Goal: Book appointment/travel/reservation

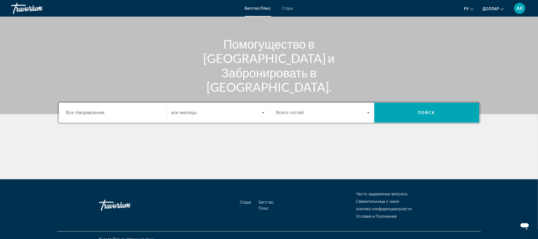
scroll to position [50, 0]
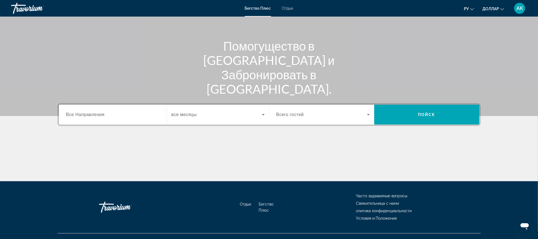
click at [103, 120] on div "Search widget" at bounding box center [112, 115] width 93 height 16
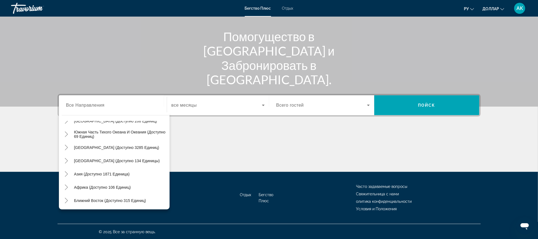
scroll to position [90, 0]
click at [66, 201] on icon "Toggle Middle East (315 units available)" at bounding box center [67, 200] width 6 height 6
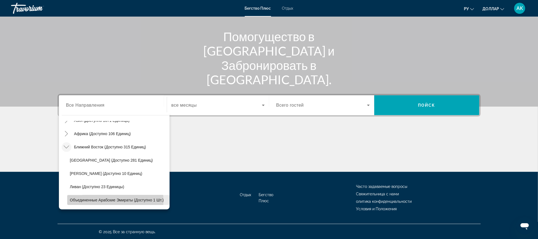
click at [87, 201] on span "Объединенные Арабские Эмираты (доступно 1 шт.)" at bounding box center [117, 200] width 94 height 4
type input "**********"
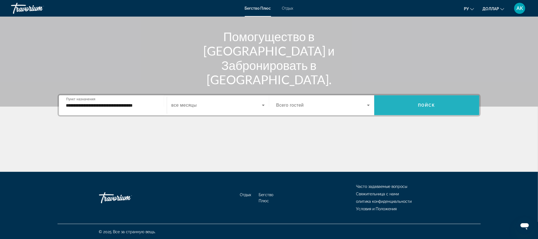
click at [410, 103] on span "Search widget" at bounding box center [426, 105] width 105 height 13
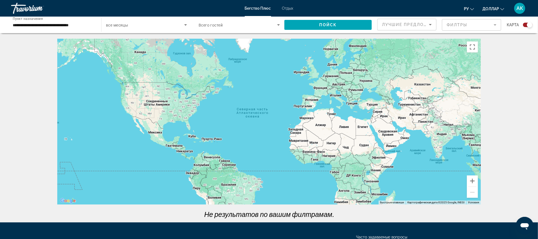
click at [287, 7] on span "Отдых" at bounding box center [287, 8] width 11 height 4
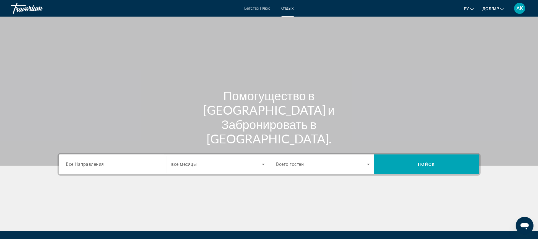
click at [87, 163] on span "Все Направления" at bounding box center [85, 164] width 38 height 5
click at [87, 163] on input "Пункт назначения Все Направления" at bounding box center [112, 164] width 93 height 7
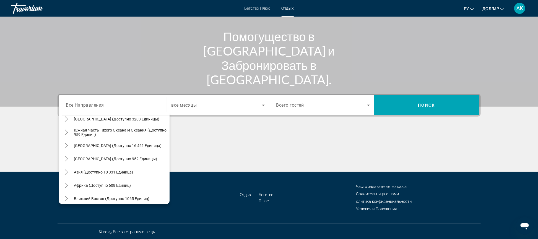
scroll to position [90, 0]
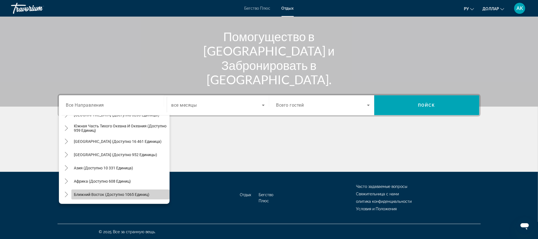
click at [137, 197] on span "Search widget" at bounding box center [120, 194] width 98 height 13
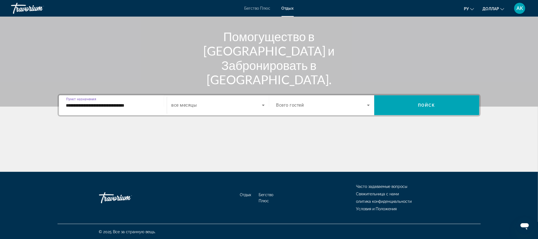
click at [114, 106] on input "**********" at bounding box center [112, 105] width 93 height 7
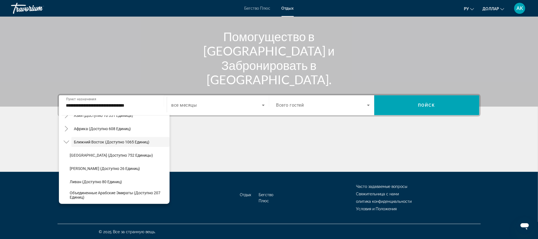
scroll to position [143, 0]
click at [130, 195] on span "Объединенные Арабские Эмираты (доступно 207 единиц)" at bounding box center [118, 194] width 97 height 9
type input "**********"
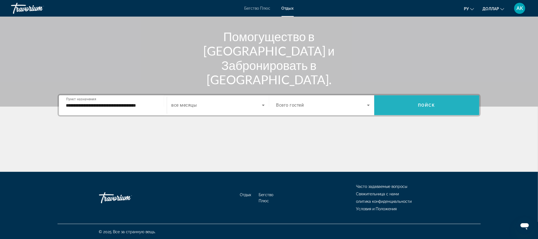
click at [415, 103] on span "Search widget" at bounding box center [426, 105] width 105 height 13
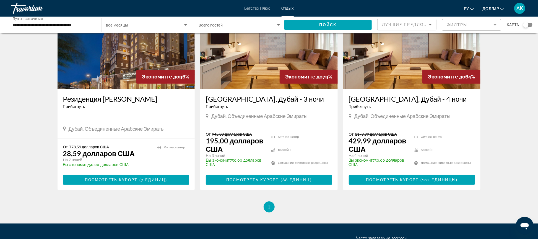
scroll to position [104, 0]
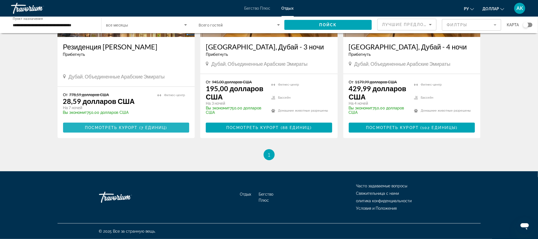
click at [123, 125] on span "Посмотреть Курорт" at bounding box center [111, 127] width 53 height 4
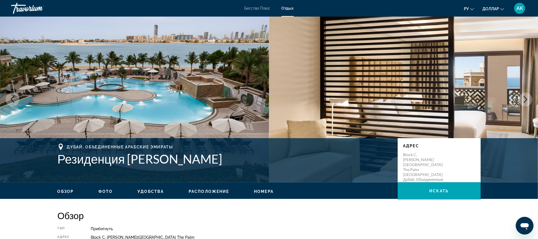
click at [527, 101] on icon "Next image" at bounding box center [525, 99] width 7 height 7
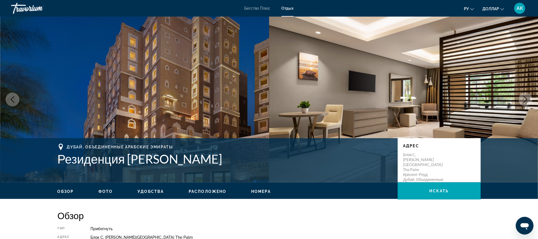
click at [527, 101] on icon "Next image" at bounding box center [525, 99] width 7 height 7
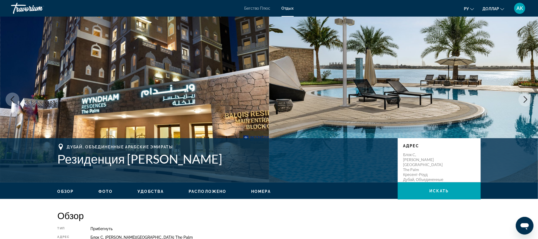
click at [527, 101] on icon "Next image" at bounding box center [525, 99] width 7 height 7
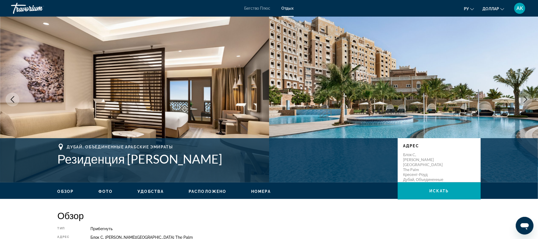
click at [527, 101] on icon "Next image" at bounding box center [525, 99] width 7 height 7
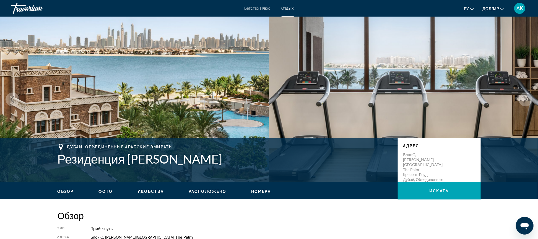
click at [527, 102] on icon "Next image" at bounding box center [525, 99] width 7 height 7
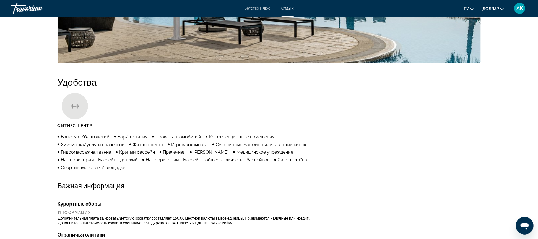
scroll to position [492, 0]
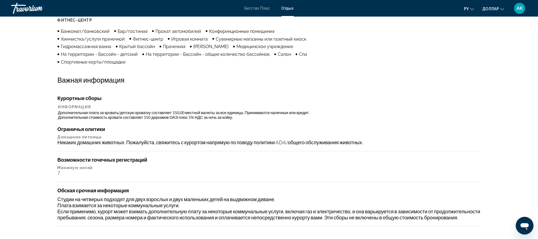
click at [373, 74] on div "Удобства Фитнес-центр Банкомат/банковский Бар/гостиная Прокат автомобилей Конфе…" at bounding box center [268, 99] width 423 height 256
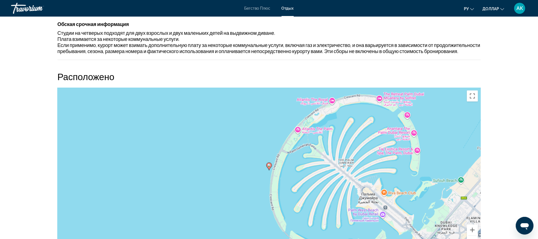
scroll to position [738, 0]
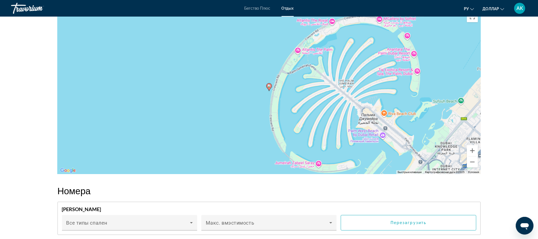
click at [267, 100] on div "Активировщики переписываются с помоусом клавиатуры, намите Альт + Ввод. После т…" at bounding box center [268, 91] width 423 height 166
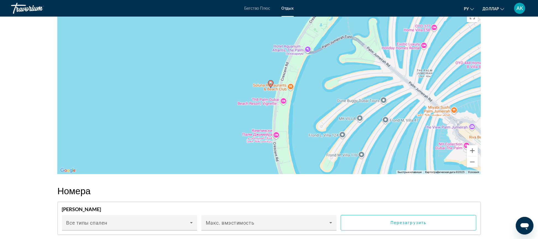
click at [267, 100] on div "Активировщики переписываются с помоусом клавиатуры, намите Альт + Ввод. После т…" at bounding box center [268, 91] width 423 height 166
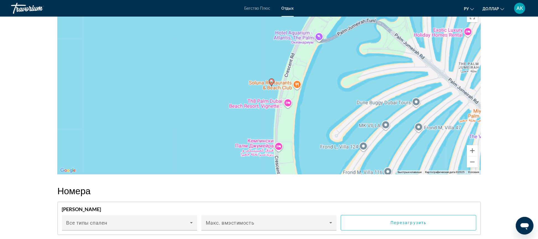
click at [267, 100] on div "Активировщики переписываются с помоусом клавиатуры, намите Альт + Ввод. После т…" at bounding box center [268, 91] width 423 height 166
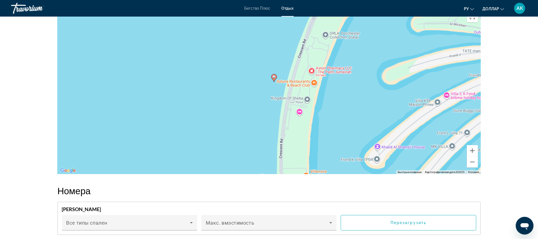
click at [279, 100] on div "Активировщики переписываются с помоусом клавиатуры, намите Альт + Ввод. После т…" at bounding box center [268, 91] width 423 height 166
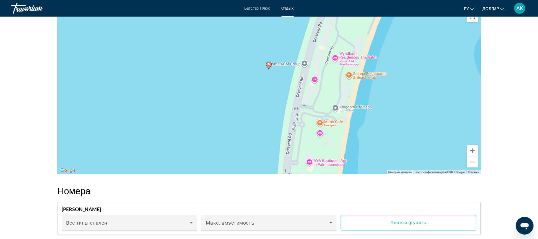
click at [286, 81] on div "Активировщики переписываются с помоусом клавиатуры, намите Альт + Ввод. После т…" at bounding box center [268, 91] width 423 height 166
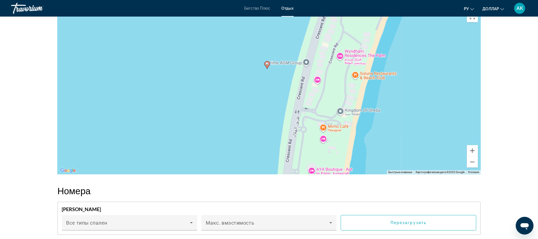
click at [286, 81] on div "Активировщики переписываются с помоусом клавиатуры, намите Альт + Ввод. После т…" at bounding box center [268, 91] width 423 height 166
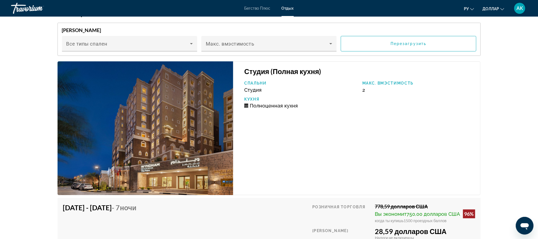
scroll to position [929, 0]
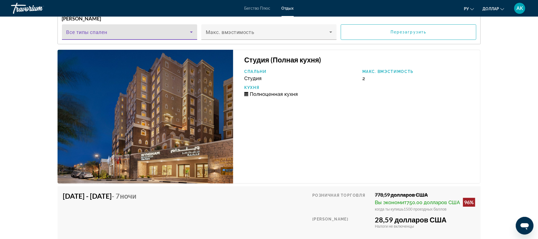
click at [193, 35] on icon "Main content" at bounding box center [191, 32] width 7 height 7
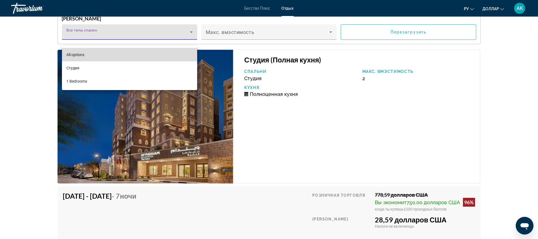
click at [172, 53] on mat-option "All options" at bounding box center [129, 54] width 135 height 13
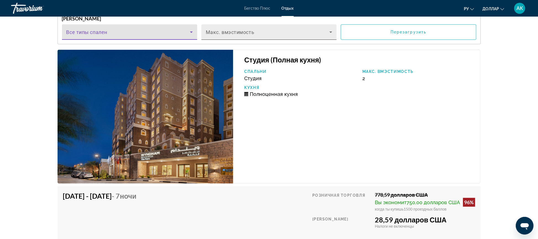
click at [327, 38] on span "Main content" at bounding box center [268, 34] width 124 height 7
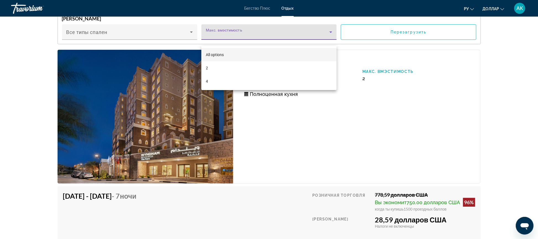
click at [352, 145] on div at bounding box center [269, 119] width 538 height 239
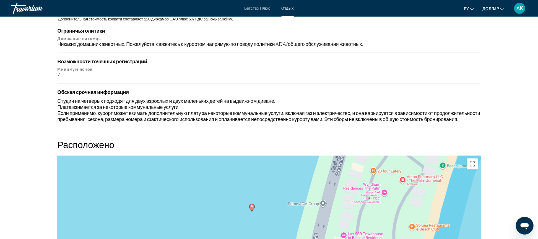
scroll to position [596, 0]
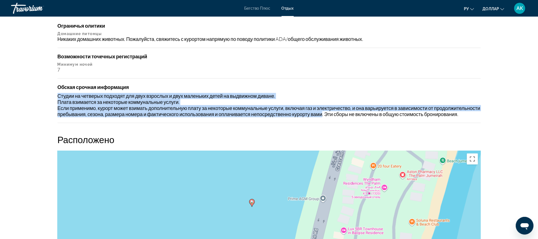
drag, startPoint x: 370, startPoint y: 116, endPoint x: 299, endPoint y: 92, distance: 75.3
click at [299, 93] on div "Студии на четверых подходят для двух взрослых и двух маленьких детей на выдвижн…" at bounding box center [268, 105] width 423 height 24
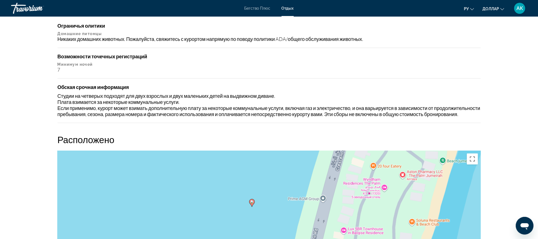
click at [270, 95] on div "Студии на четверых подходят для двух взрослых и двух маленьких детей на выдвижн…" at bounding box center [268, 105] width 423 height 24
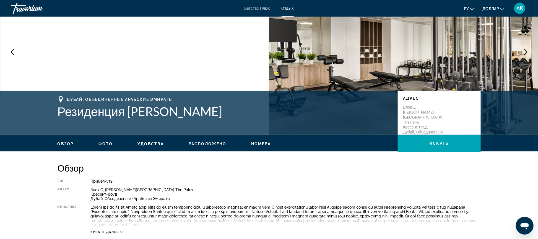
scroll to position [0, 0]
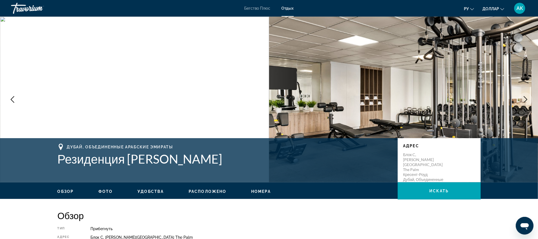
click at [156, 106] on img "Main content" at bounding box center [134, 100] width 269 height 166
click at [527, 97] on icon "Next image" at bounding box center [525, 99] width 7 height 7
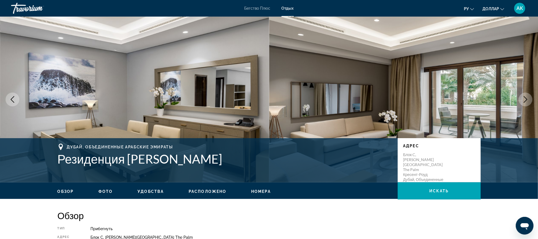
click at [527, 97] on icon "Next image" at bounding box center [525, 99] width 7 height 7
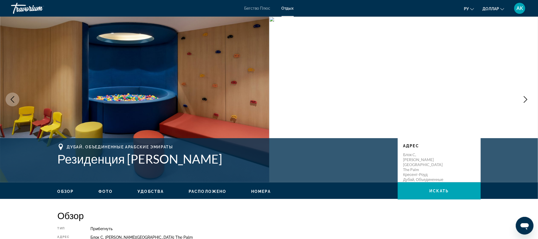
click at [527, 97] on icon "Next image" at bounding box center [525, 99] width 7 height 7
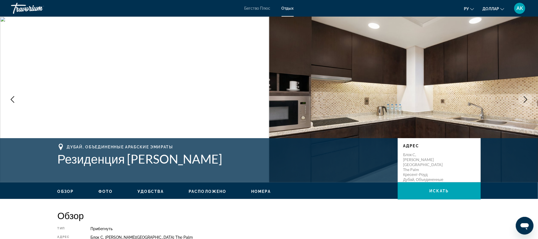
click at [527, 97] on icon "Next image" at bounding box center [525, 99] width 7 height 7
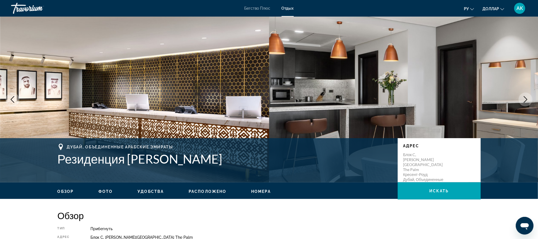
click at [526, 97] on icon "Next image" at bounding box center [525, 99] width 7 height 7
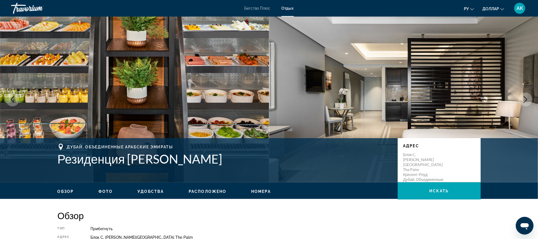
click at [526, 97] on icon "Next image" at bounding box center [525, 99] width 7 height 7
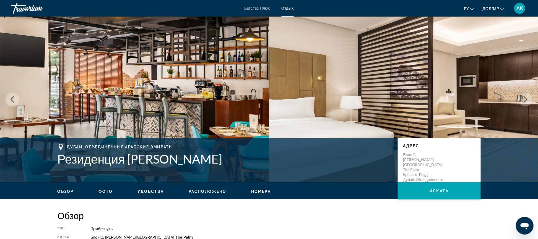
click at [526, 97] on icon "Next image" at bounding box center [525, 99] width 7 height 7
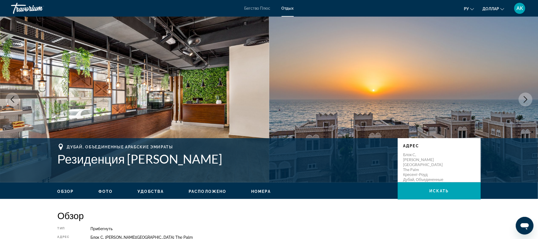
click at [281, 67] on img "Main content" at bounding box center [403, 100] width 269 height 166
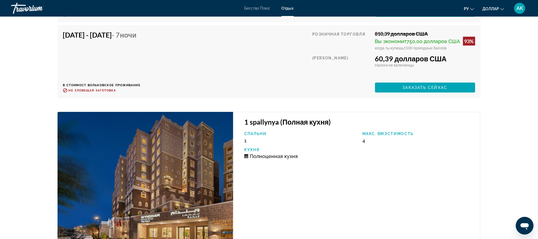
scroll to position [1487, 0]
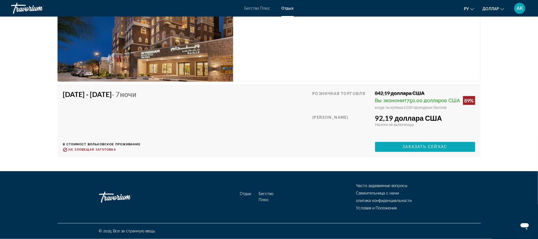
click at [427, 145] on span "Заказать сейхас" at bounding box center [424, 147] width 45 height 4
